Goal: Find specific page/section: Find specific page/section

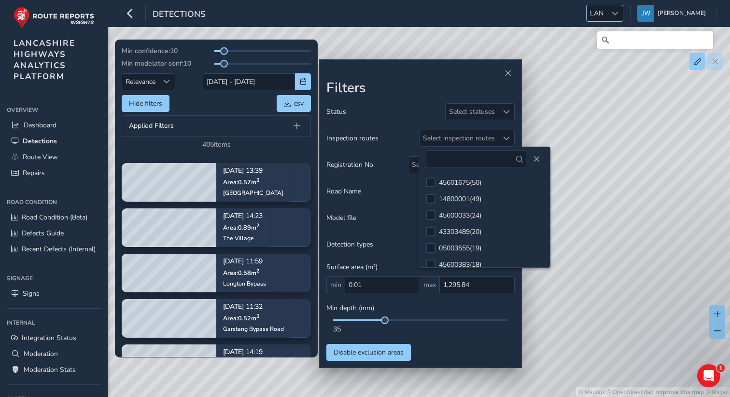
scroll to position [15, 0]
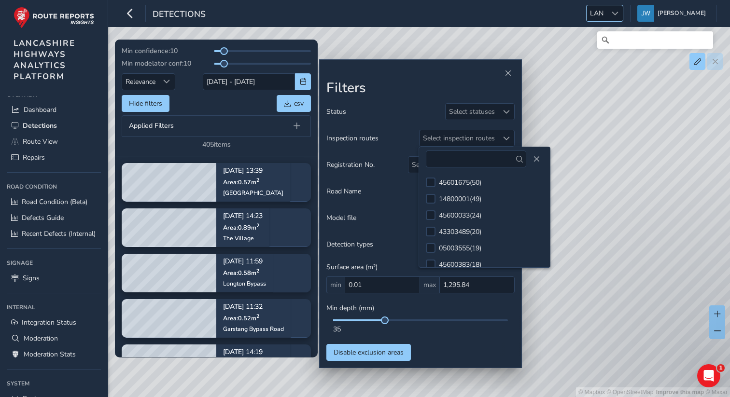
click at [619, 17] on div at bounding box center [615, 13] width 16 height 16
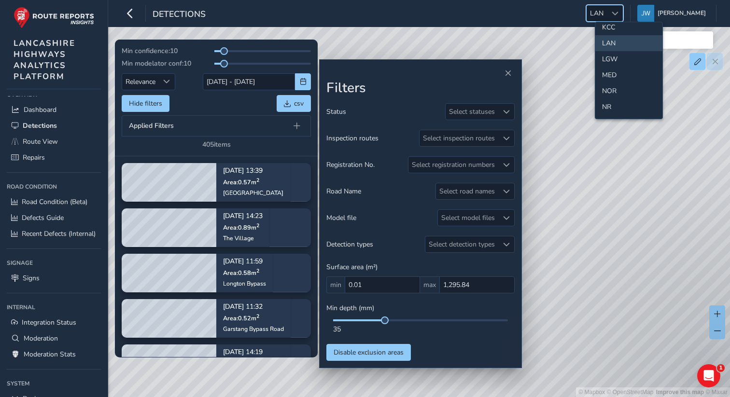
scroll to position [484, 0]
click at [615, 90] on li "WBRK" at bounding box center [628, 92] width 67 height 16
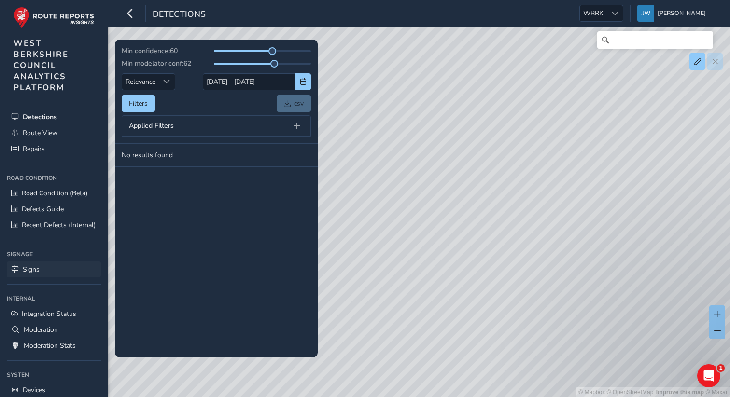
scroll to position [94, 0]
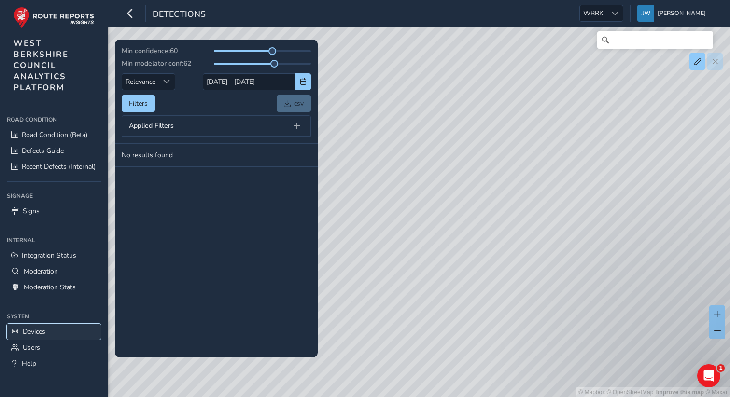
click at [39, 331] on span "Devices" at bounding box center [34, 331] width 23 height 9
